Goal: Find specific page/section: Find specific page/section

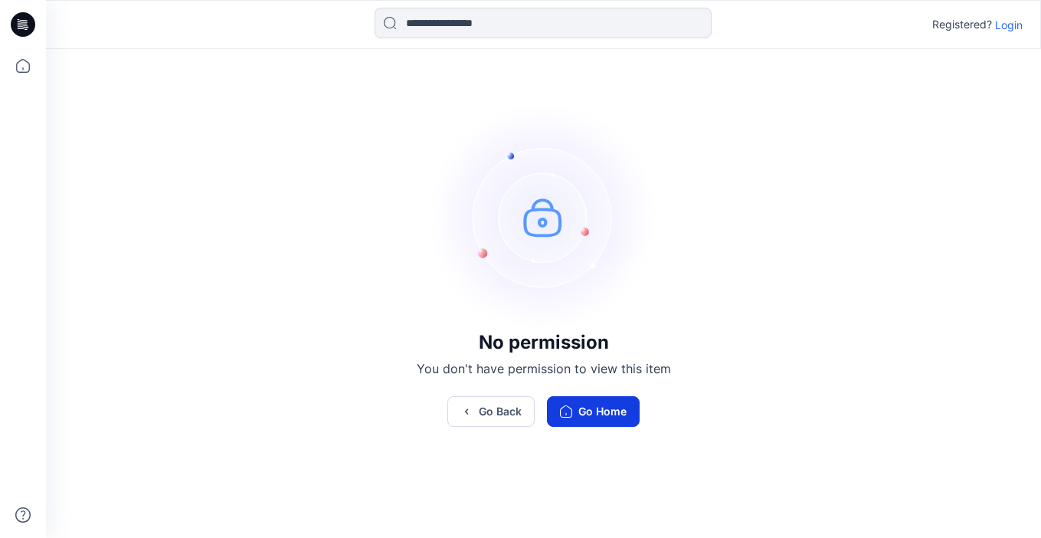
click at [603, 398] on button "Go Home" at bounding box center [593, 411] width 93 height 31
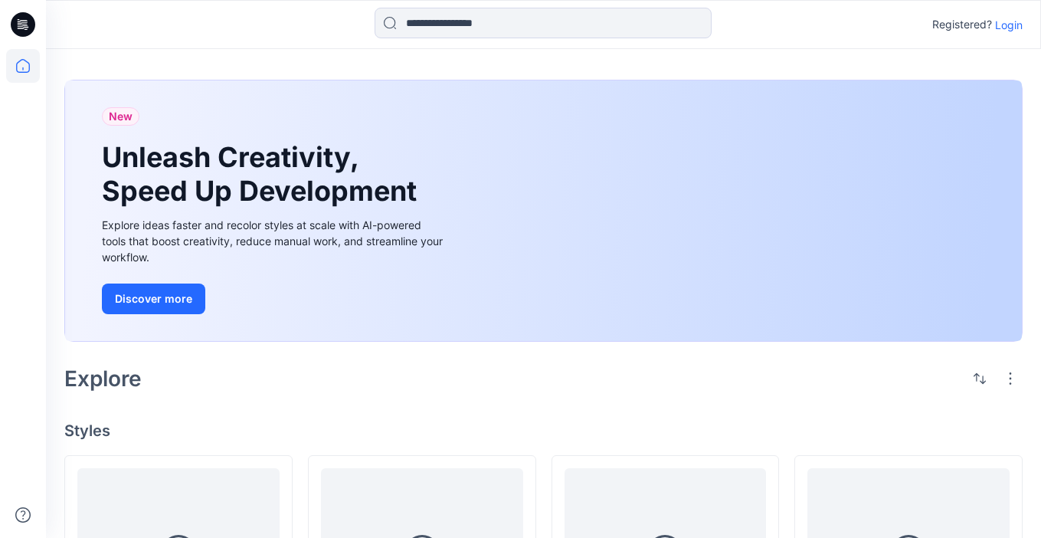
click at [1011, 25] on p "Login" at bounding box center [1009, 25] width 28 height 16
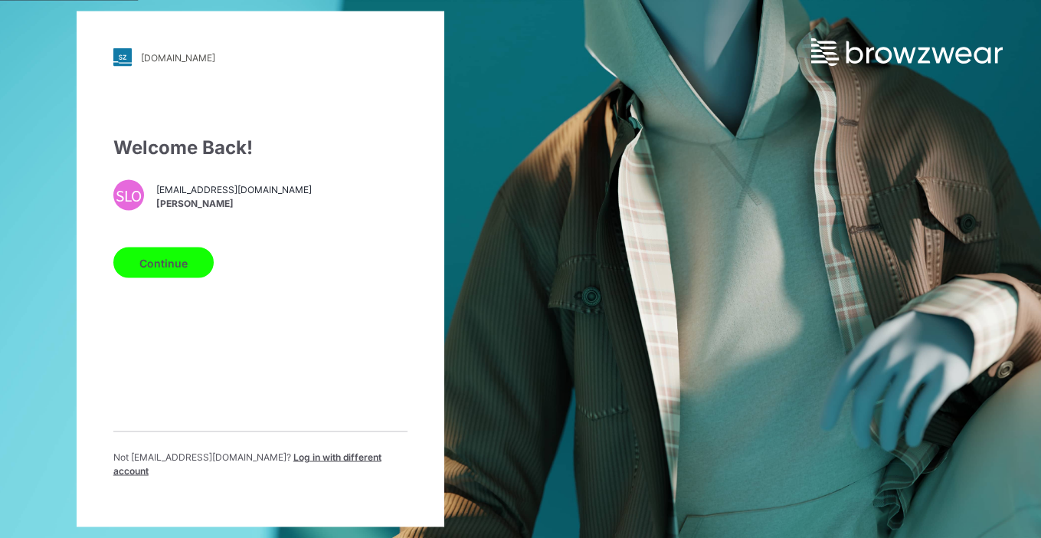
click at [157, 263] on button "Continue" at bounding box center [163, 262] width 100 height 31
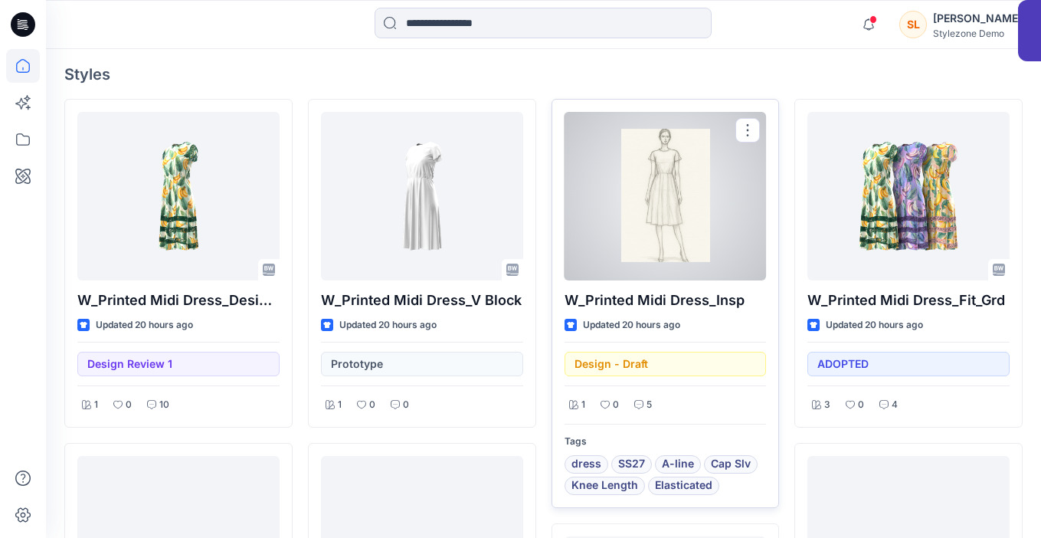
scroll to position [364, 0]
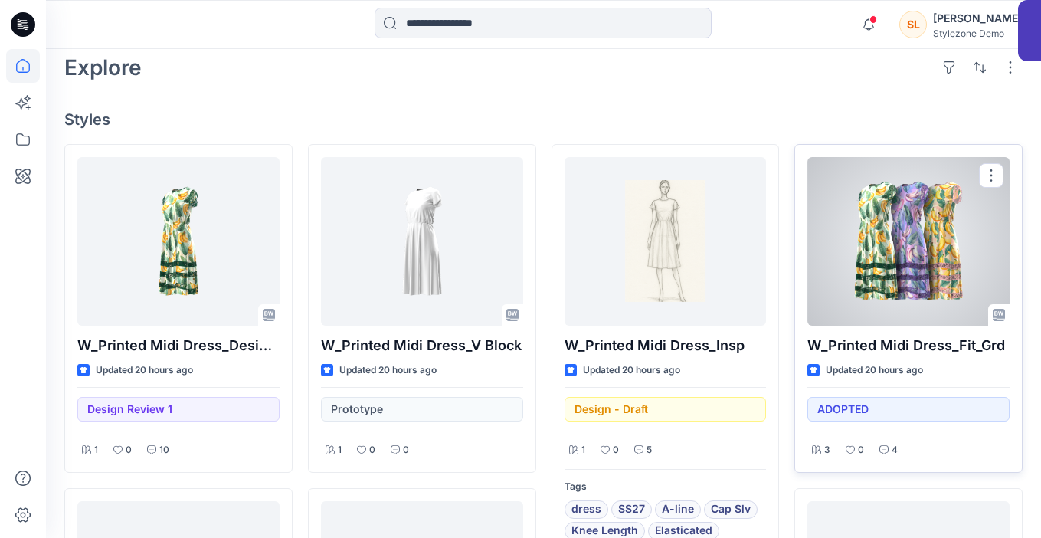
click at [880, 219] on div at bounding box center [908, 241] width 202 height 168
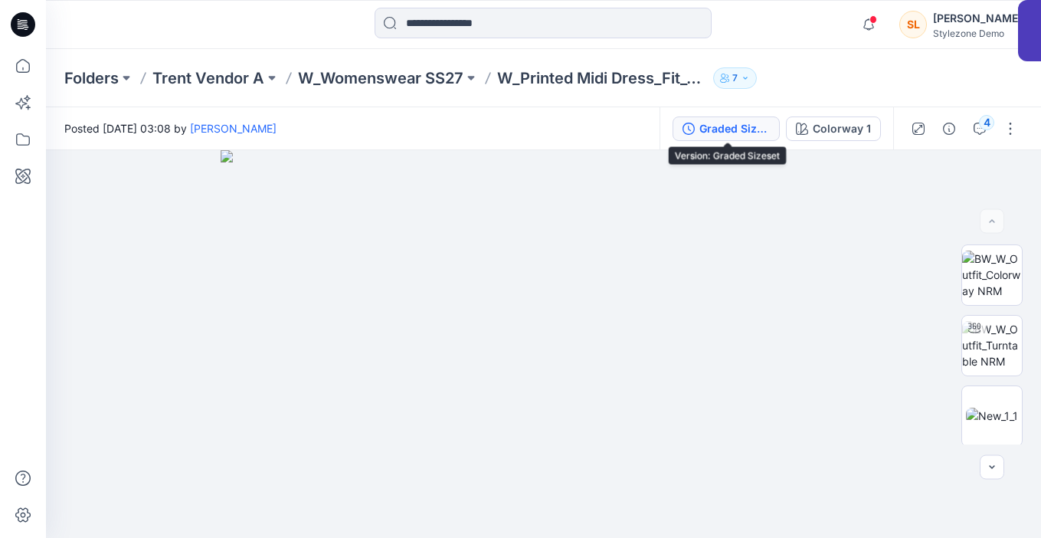
click at [763, 130] on div "Graded Sizeset" at bounding box center [734, 128] width 70 height 17
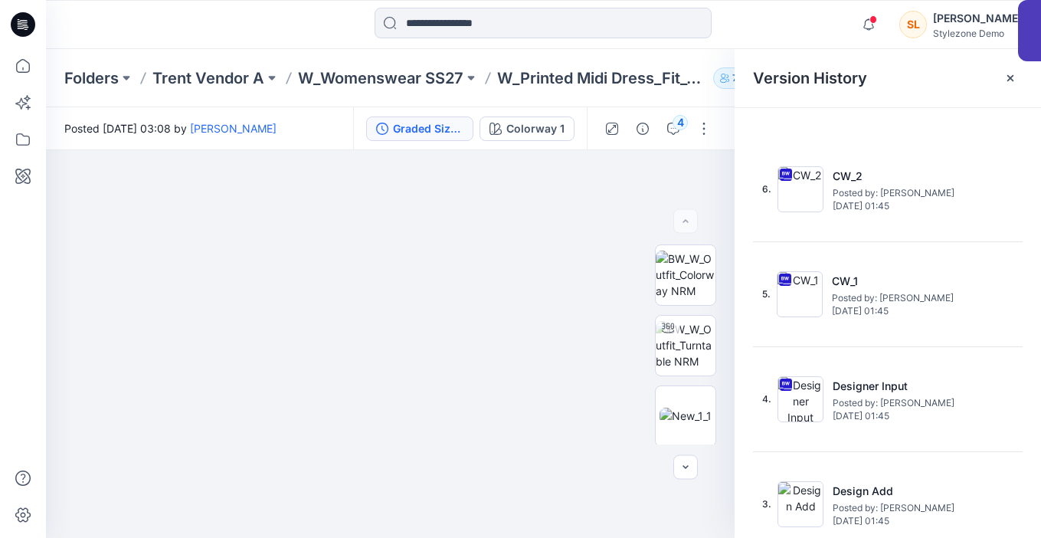
scroll to position [126, 0]
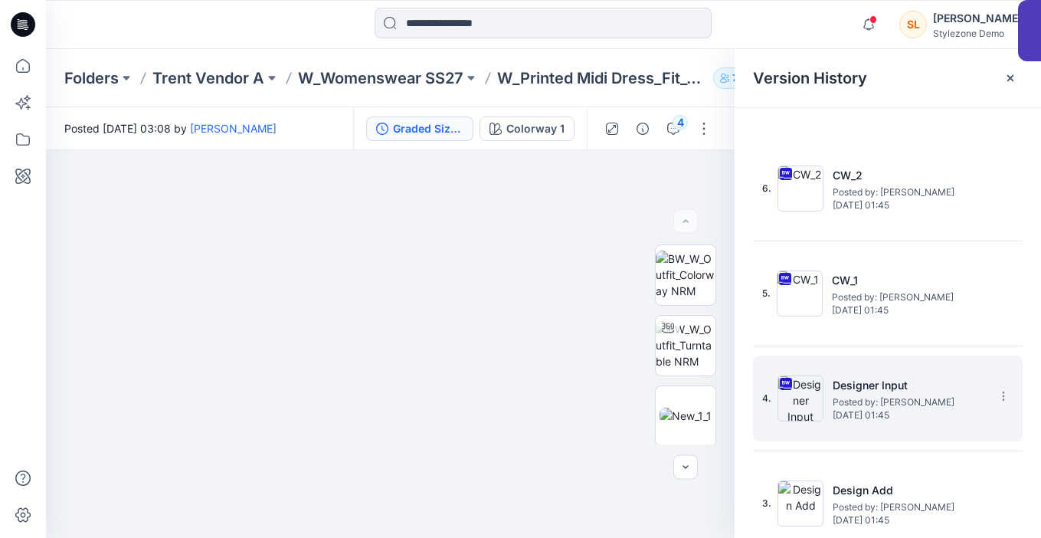
click at [869, 410] on span "Thursday, August 21, 2025 01:45" at bounding box center [908, 415] width 153 height 11
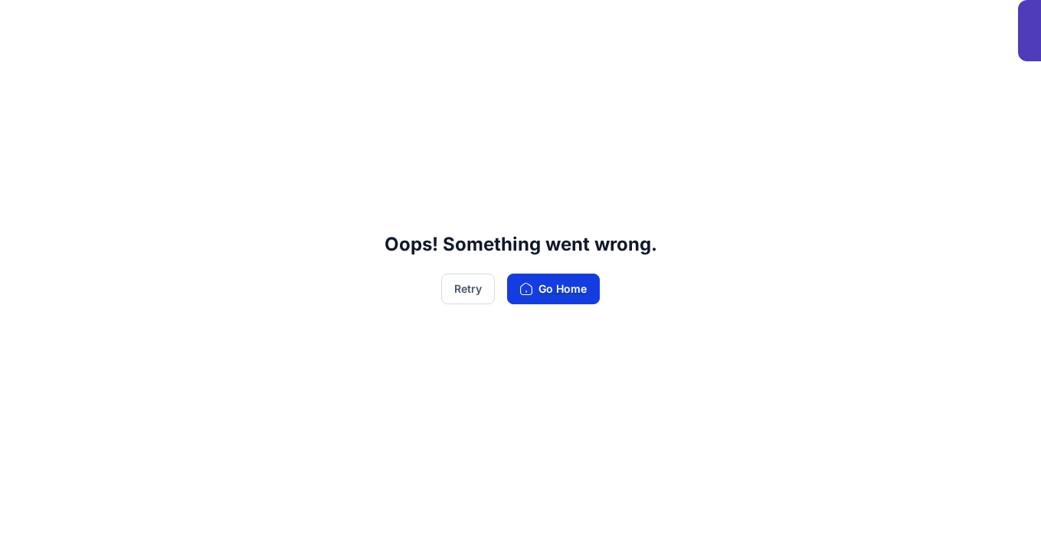
click at [559, 276] on button "Go Home" at bounding box center [553, 288] width 93 height 31
click at [563, 295] on button "Go Home" at bounding box center [553, 288] width 93 height 31
click at [551, 289] on button "Go Home" at bounding box center [553, 288] width 93 height 31
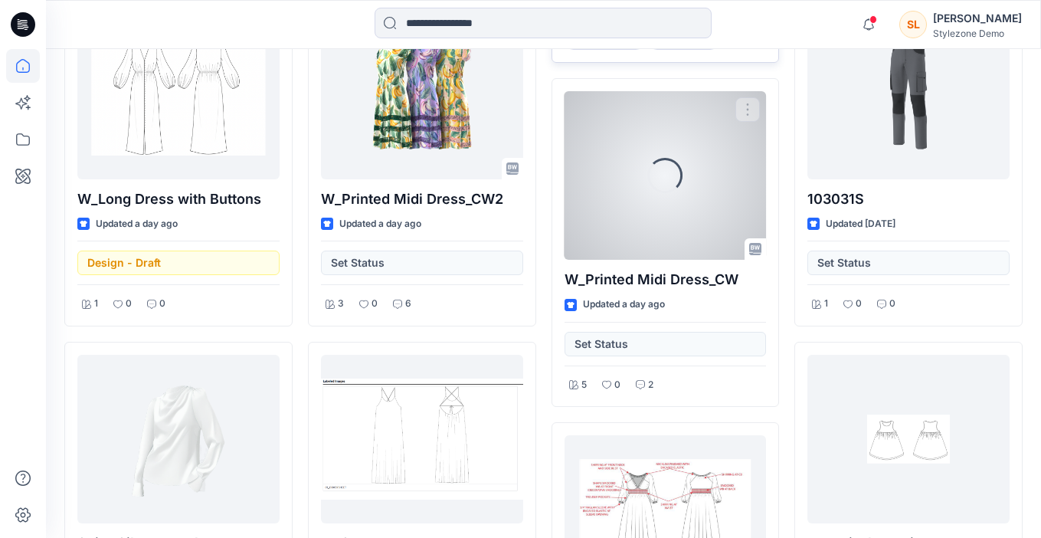
scroll to position [878, 0]
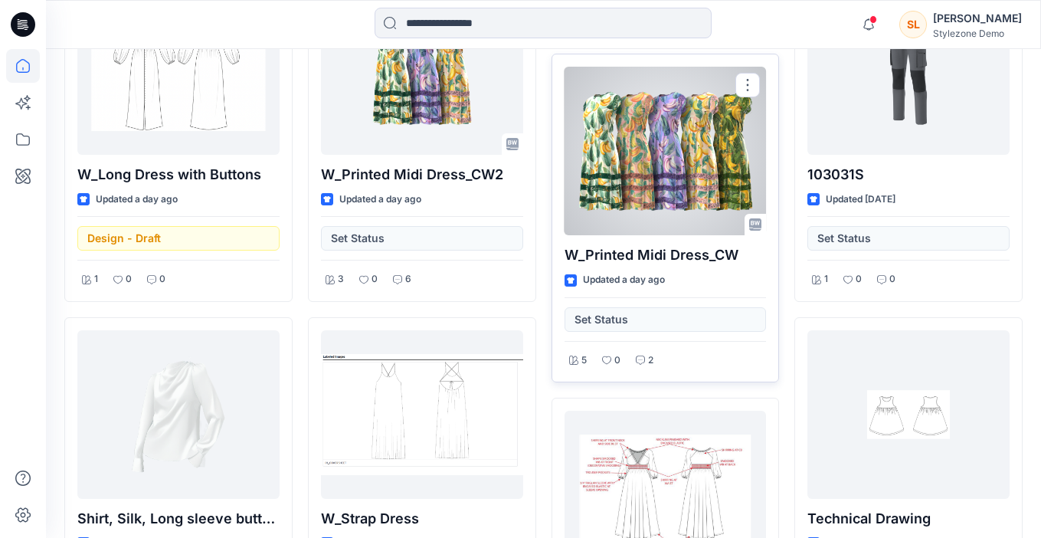
click at [684, 188] on div at bounding box center [665, 151] width 202 height 168
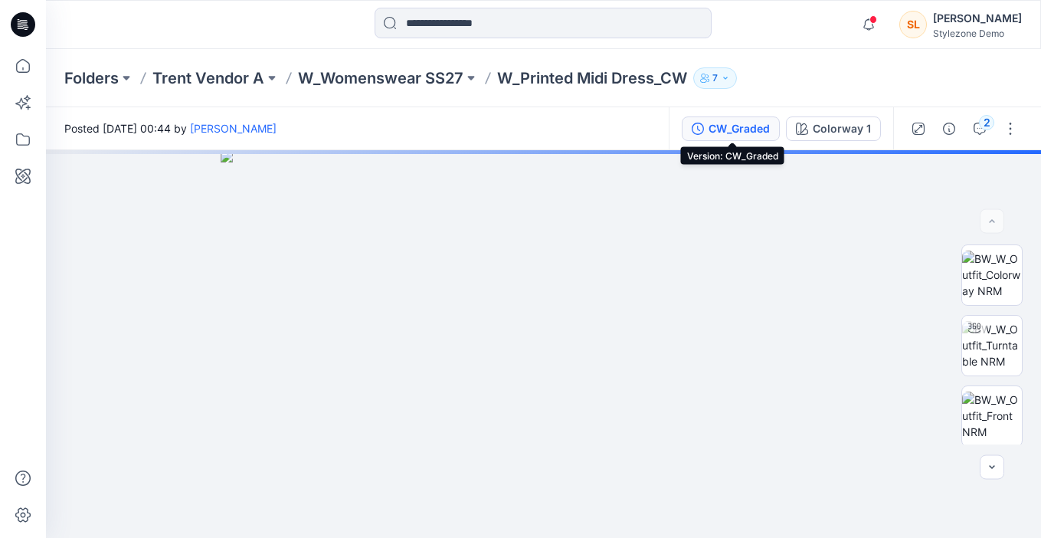
click at [746, 128] on div "CW_Graded" at bounding box center [738, 128] width 61 height 17
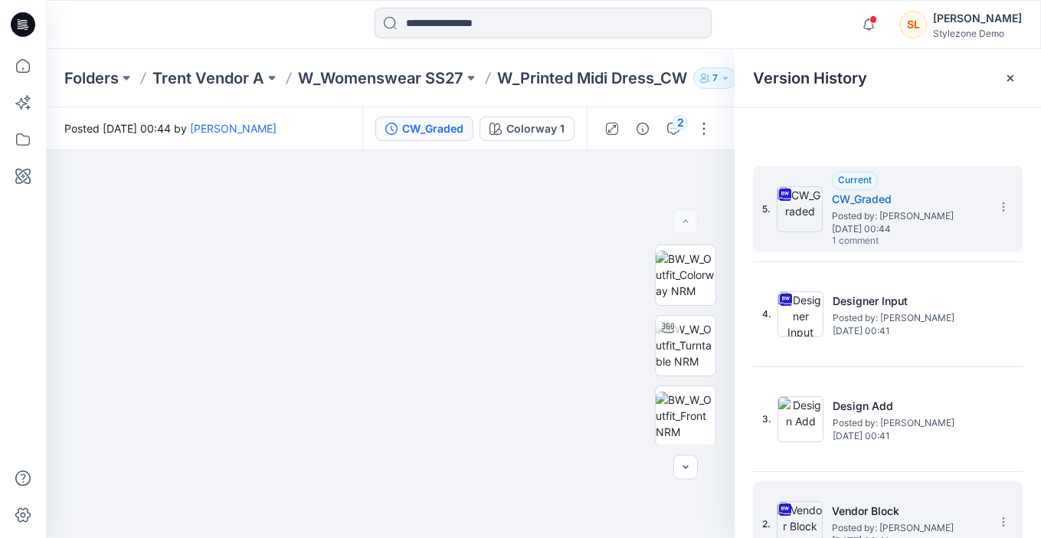
scroll to position [129, 0]
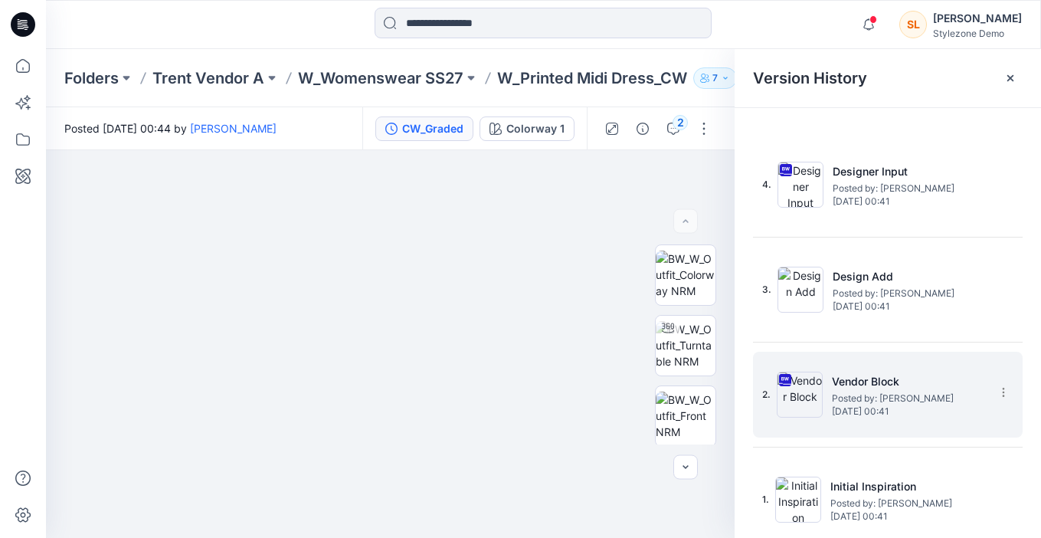
click at [889, 422] on div "2. Vendor Block Posted by: [PERSON_NAME] [DATE] 00:41" at bounding box center [877, 395] width 230 height 74
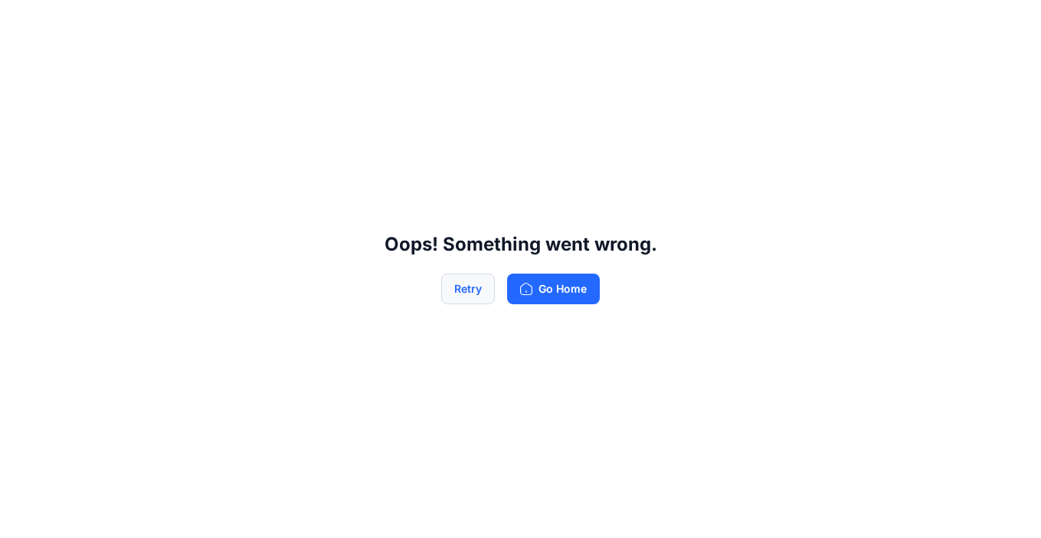
click at [457, 293] on button "Retry" at bounding box center [468, 288] width 54 height 31
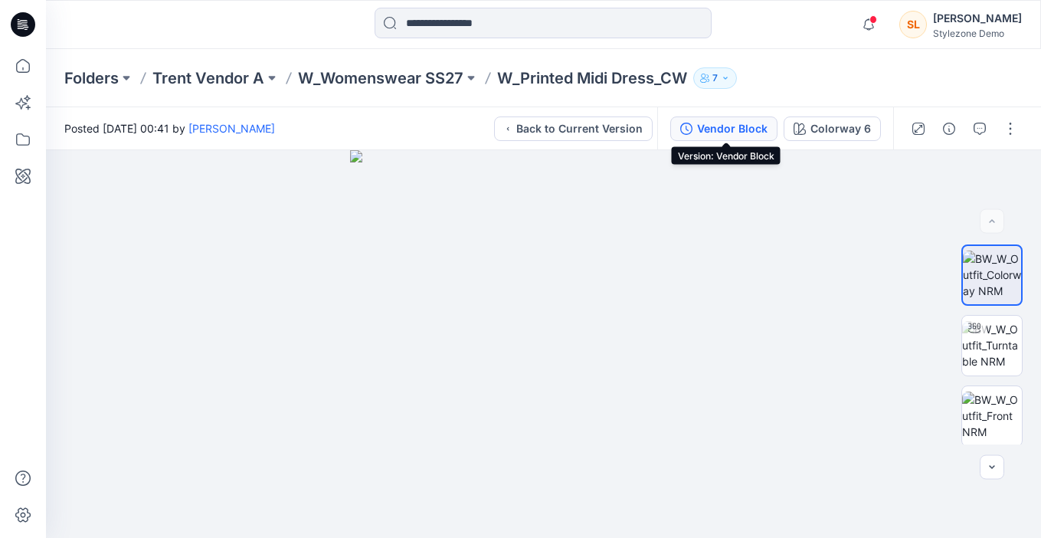
click at [754, 129] on div "Vendor Block" at bounding box center [732, 128] width 70 height 17
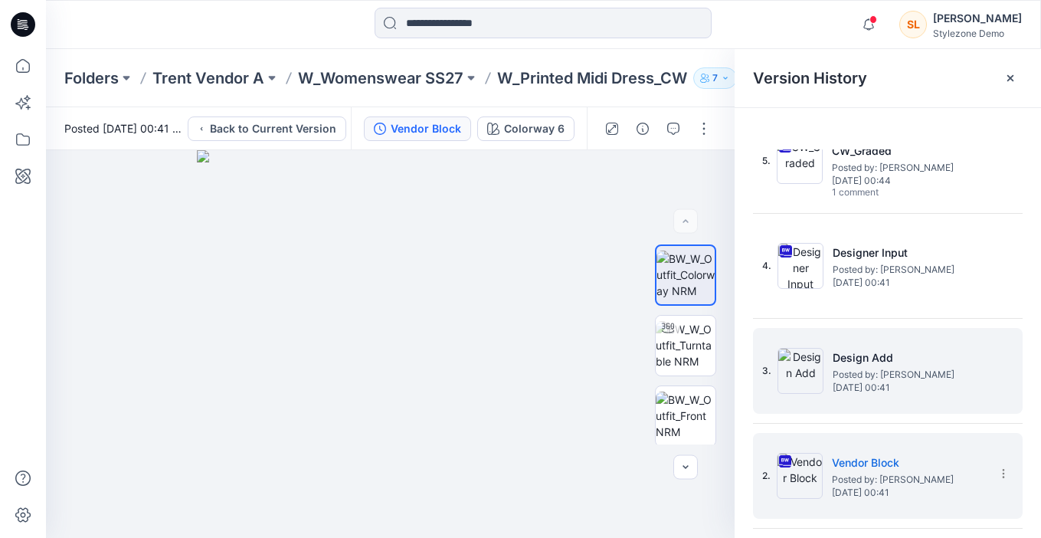
scroll to position [0, 0]
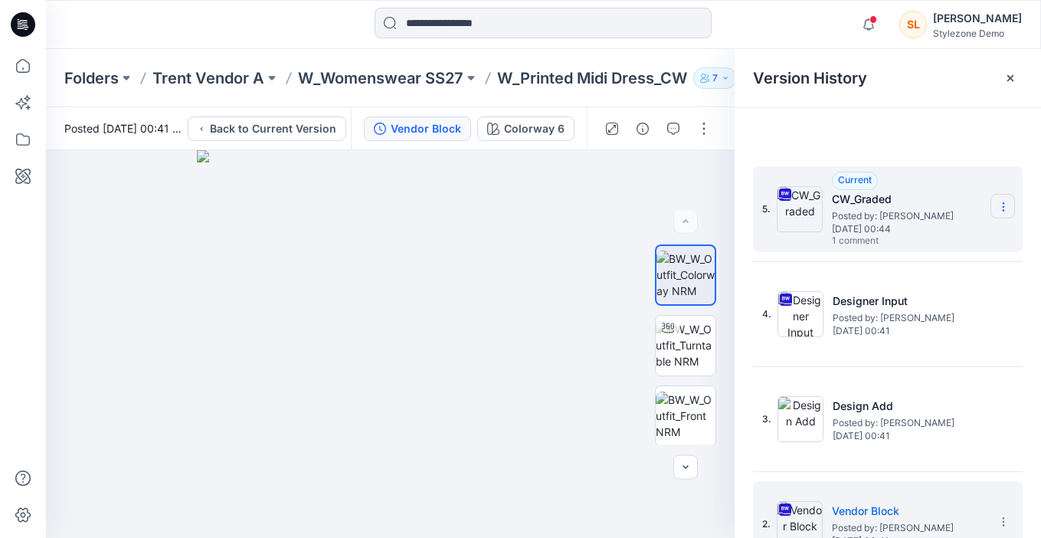
click at [999, 217] on section at bounding box center [1002, 206] width 25 height 25
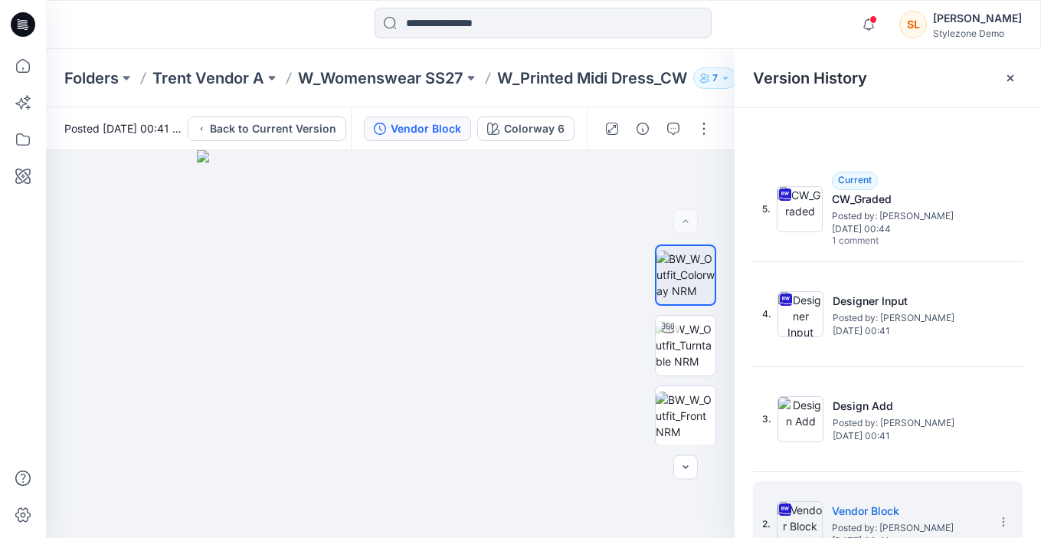
click at [980, 134] on div at bounding box center [887, 128] width 306 height 41
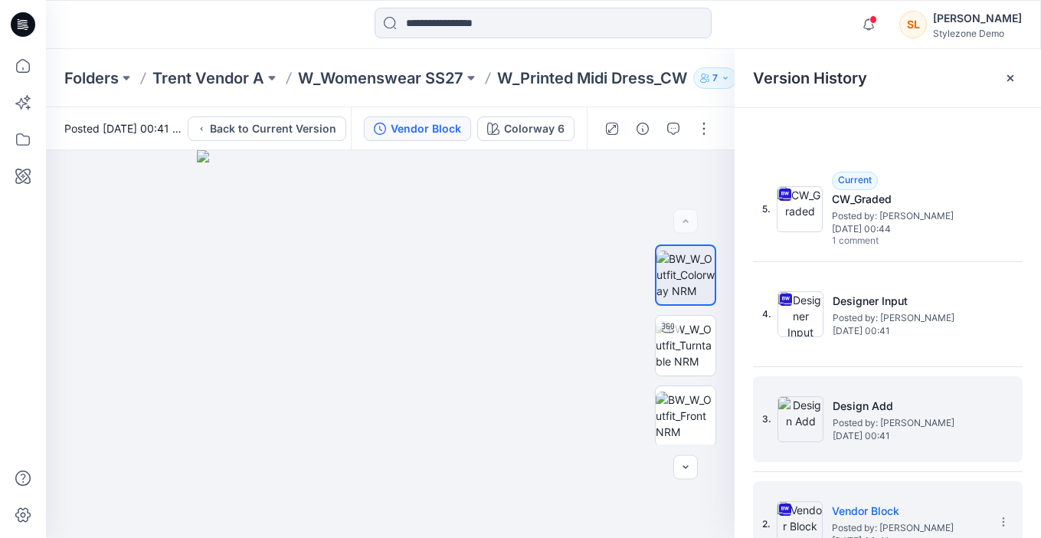
click at [890, 414] on h5 "Design Add" at bounding box center [908, 406] width 153 height 18
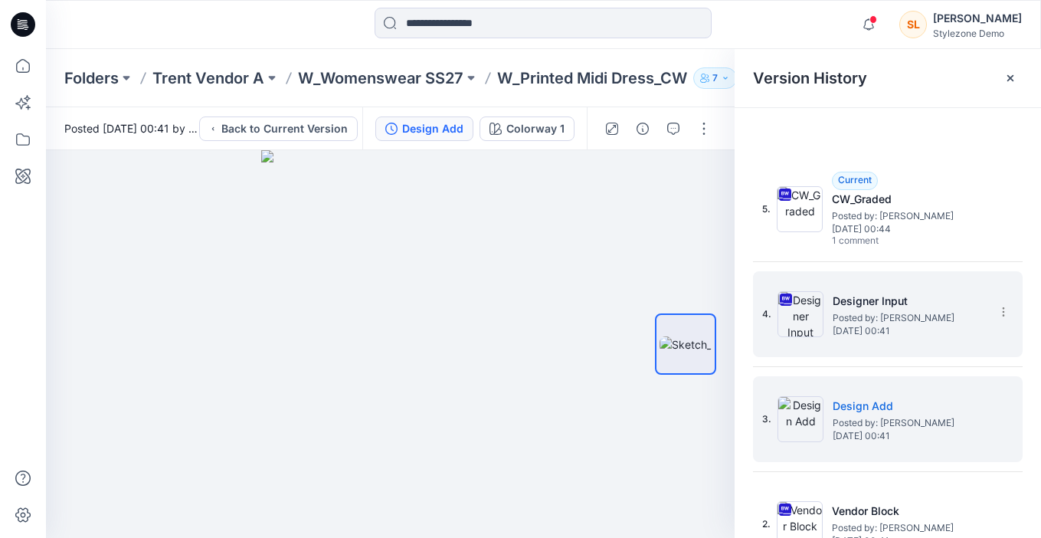
click at [868, 342] on div "4. Designer Input Posted by: [PERSON_NAME] [DATE] 00:41" at bounding box center [877, 314] width 230 height 74
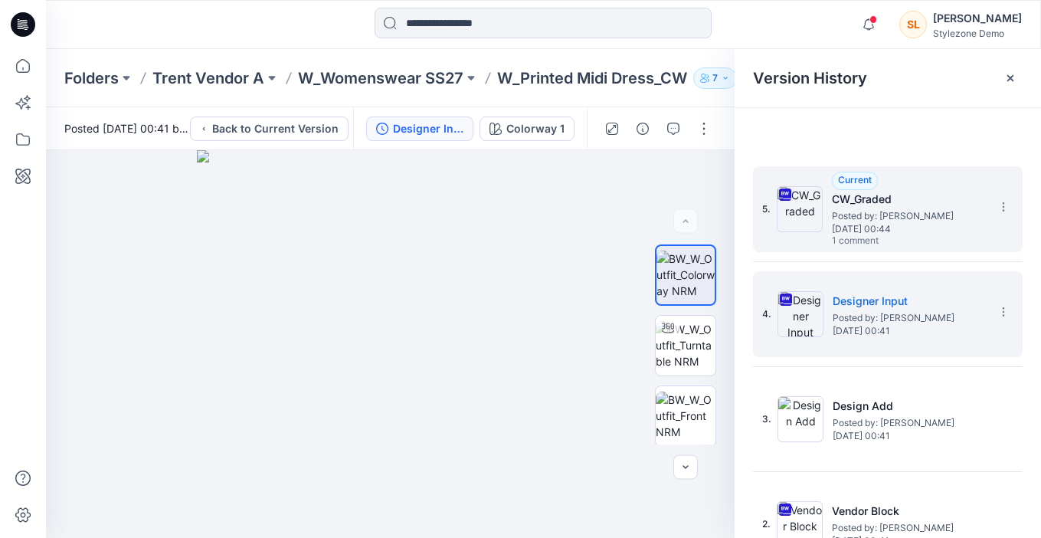
click at [906, 240] on span "1 comment" at bounding box center [885, 241] width 107 height 12
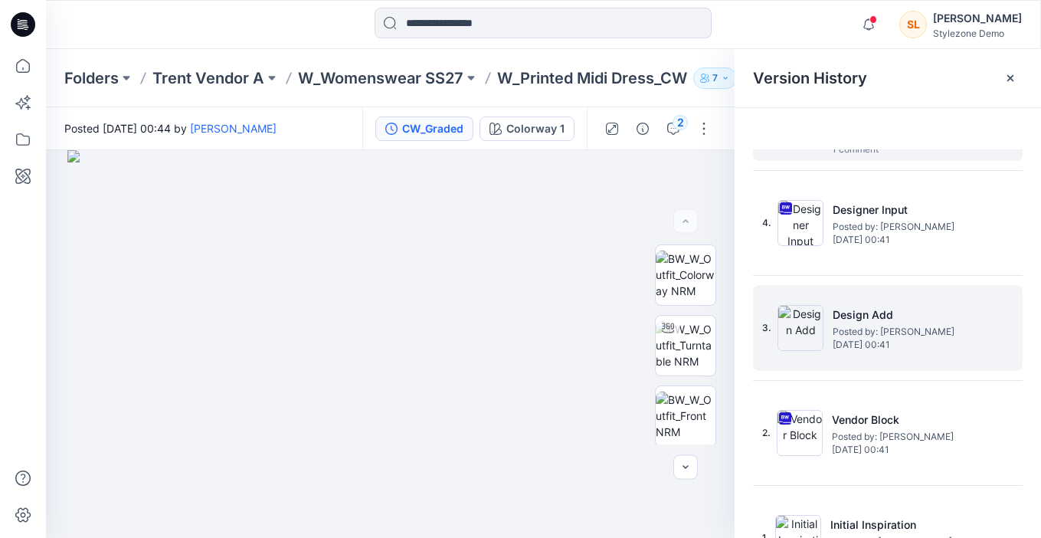
scroll to position [129, 0]
